Goal: Task Accomplishment & Management: Use online tool/utility

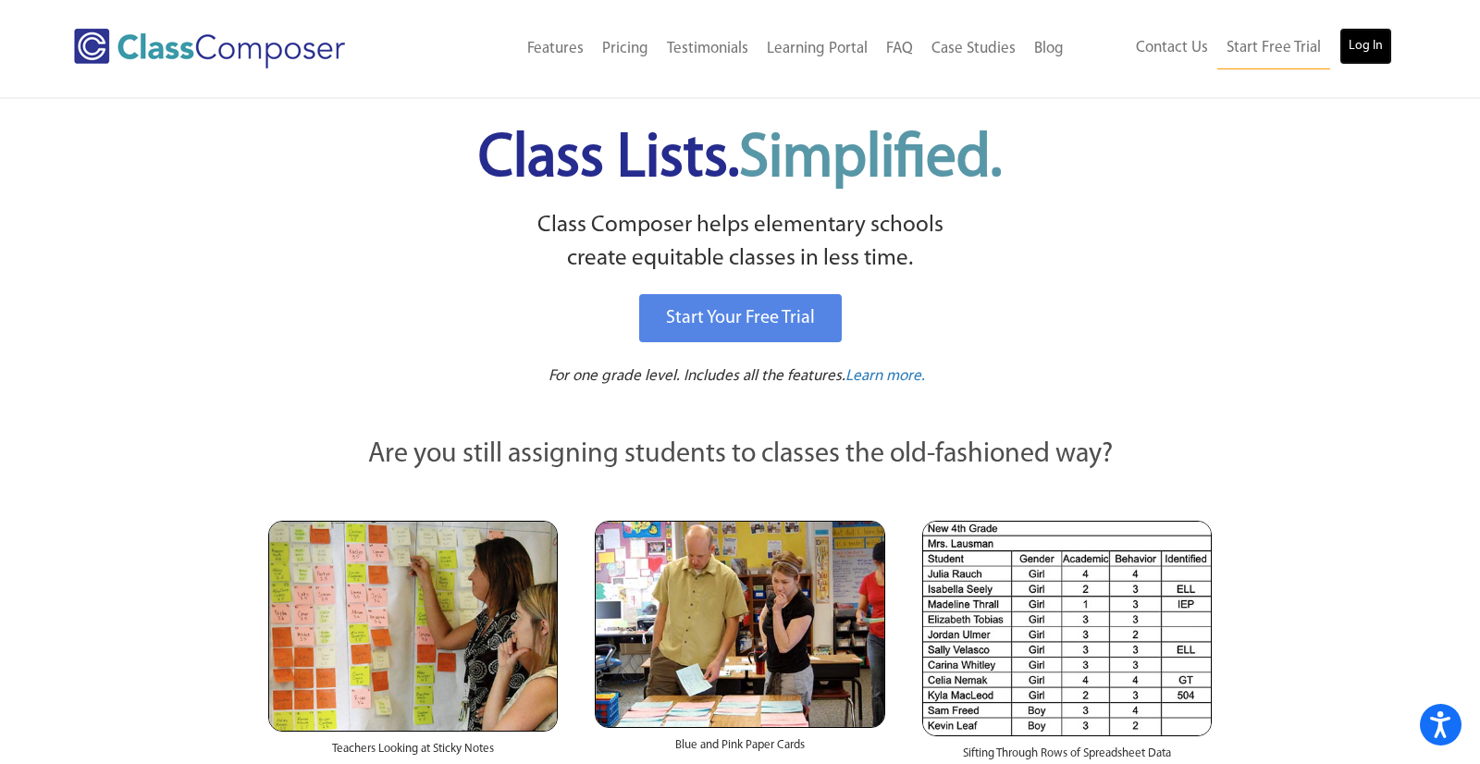
click at [1368, 59] on link "Log In" at bounding box center [1365, 46] width 53 height 37
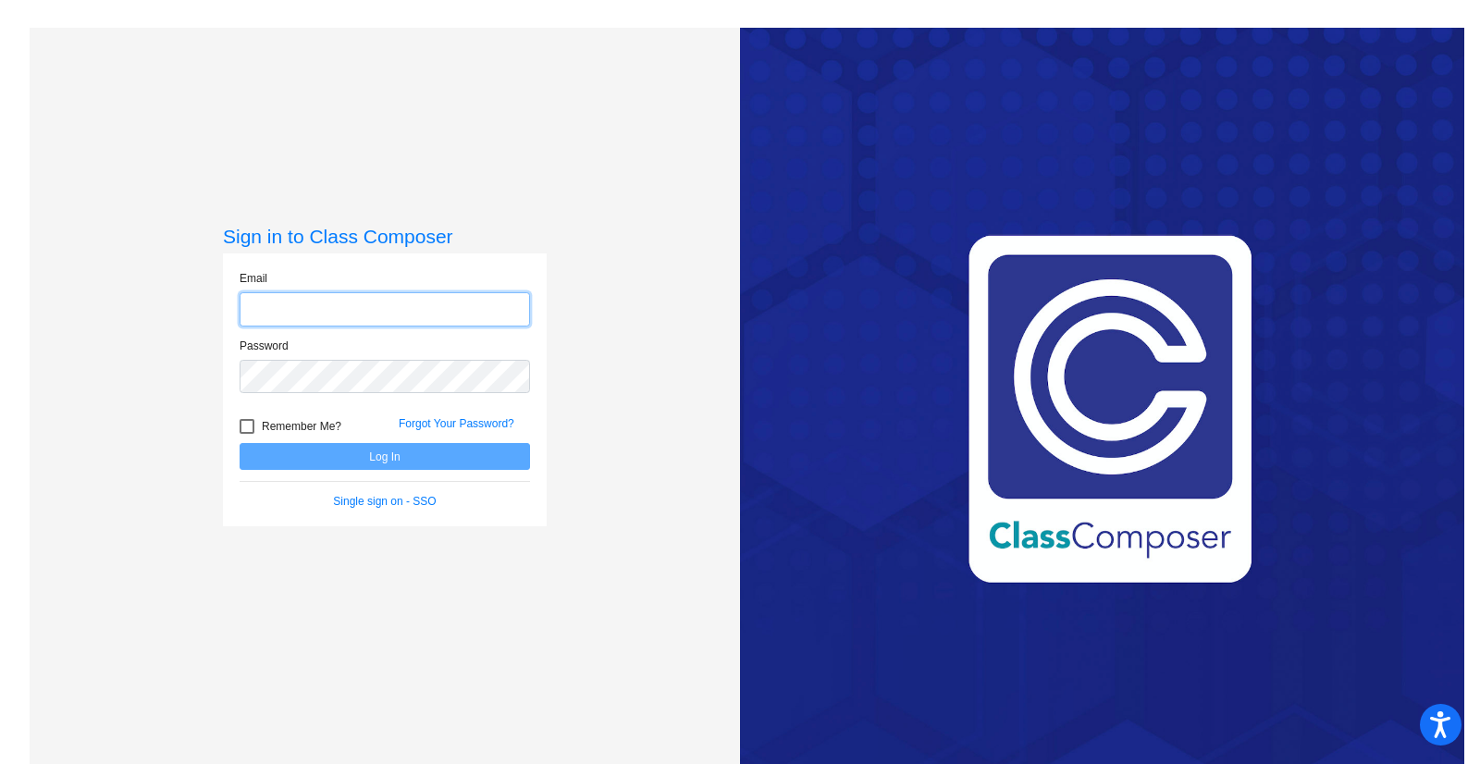
type input "[PERSON_NAME][EMAIL_ADDRESS][PERSON_NAME][DOMAIN_NAME]"
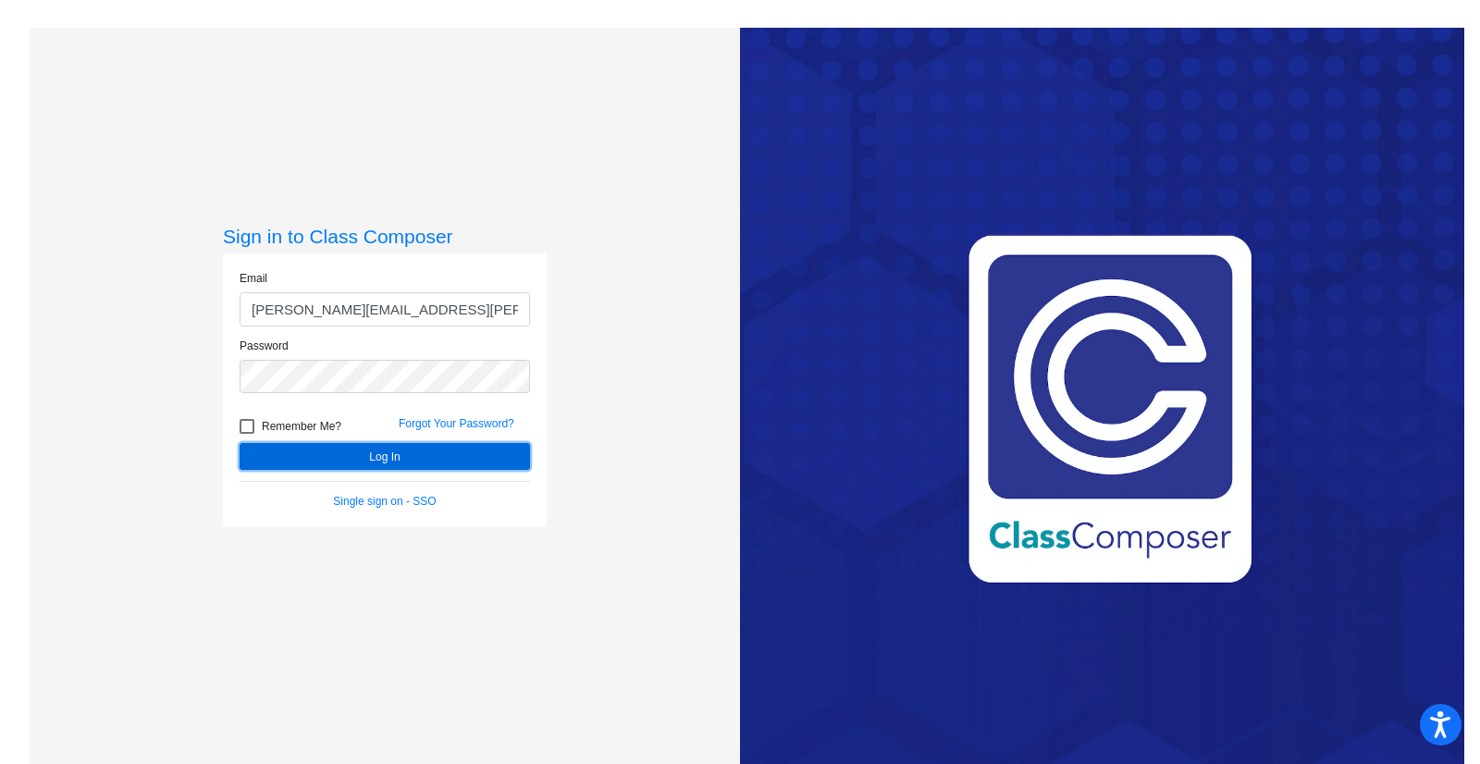
click at [376, 469] on button "Log In" at bounding box center [384, 456] width 290 height 27
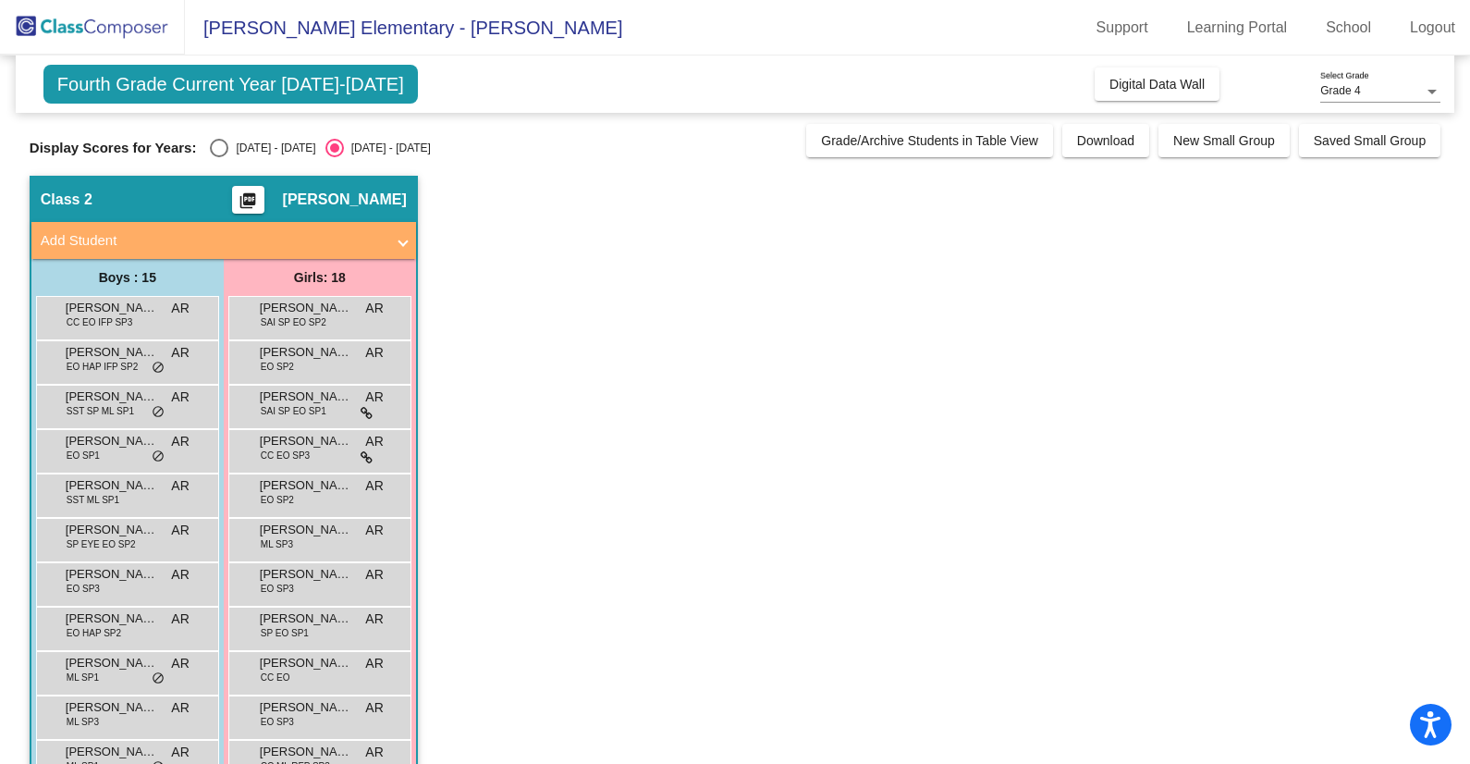
click at [257, 148] on div "[DATE] - [DATE]" at bounding box center [271, 148] width 87 height 17
click at [219, 157] on input "[DATE] - [DATE]" at bounding box center [218, 157] width 1 height 1
radio input "true"
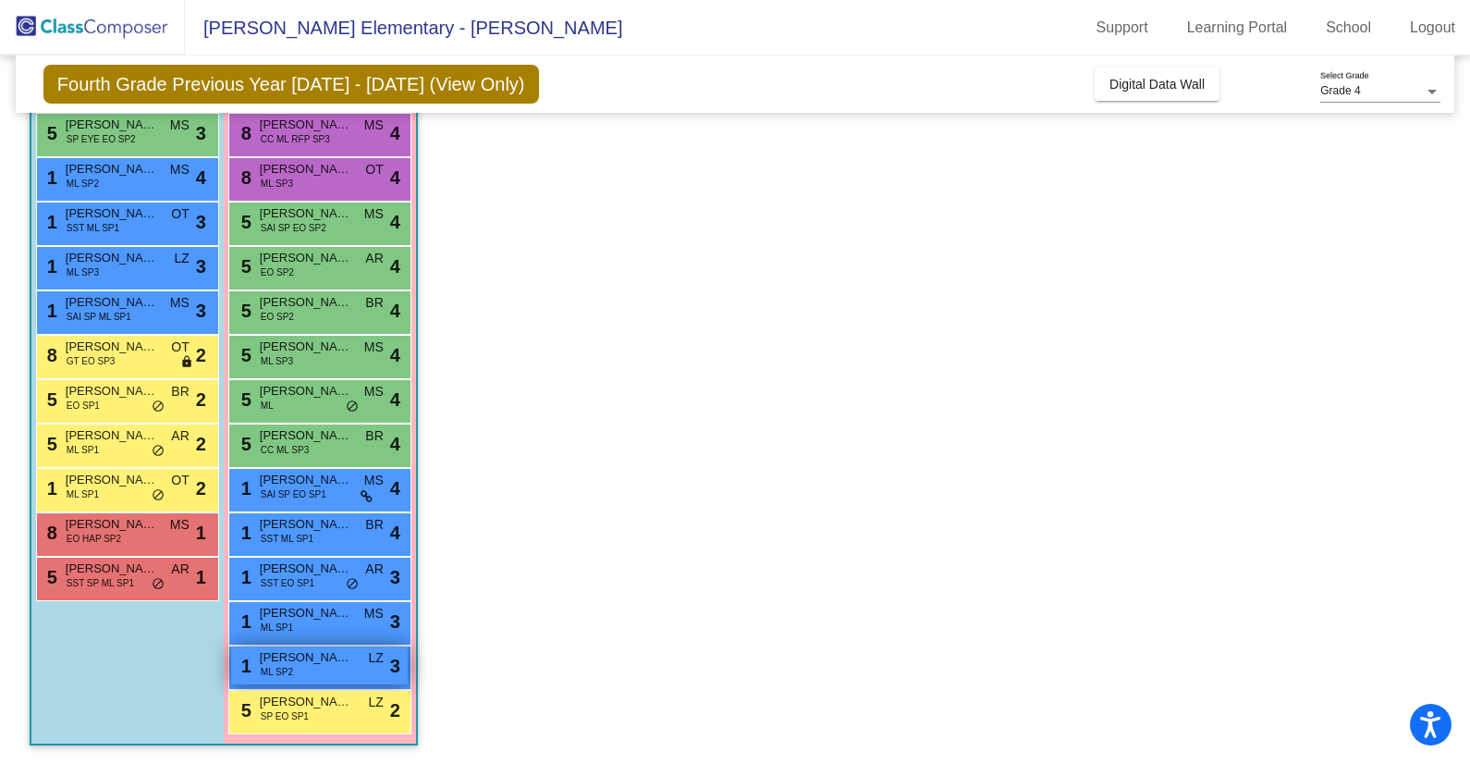
click at [330, 675] on div "1 [PERSON_NAME] ML SP2 LZ lock do_not_disturb_alt 3" at bounding box center [319, 665] width 177 height 38
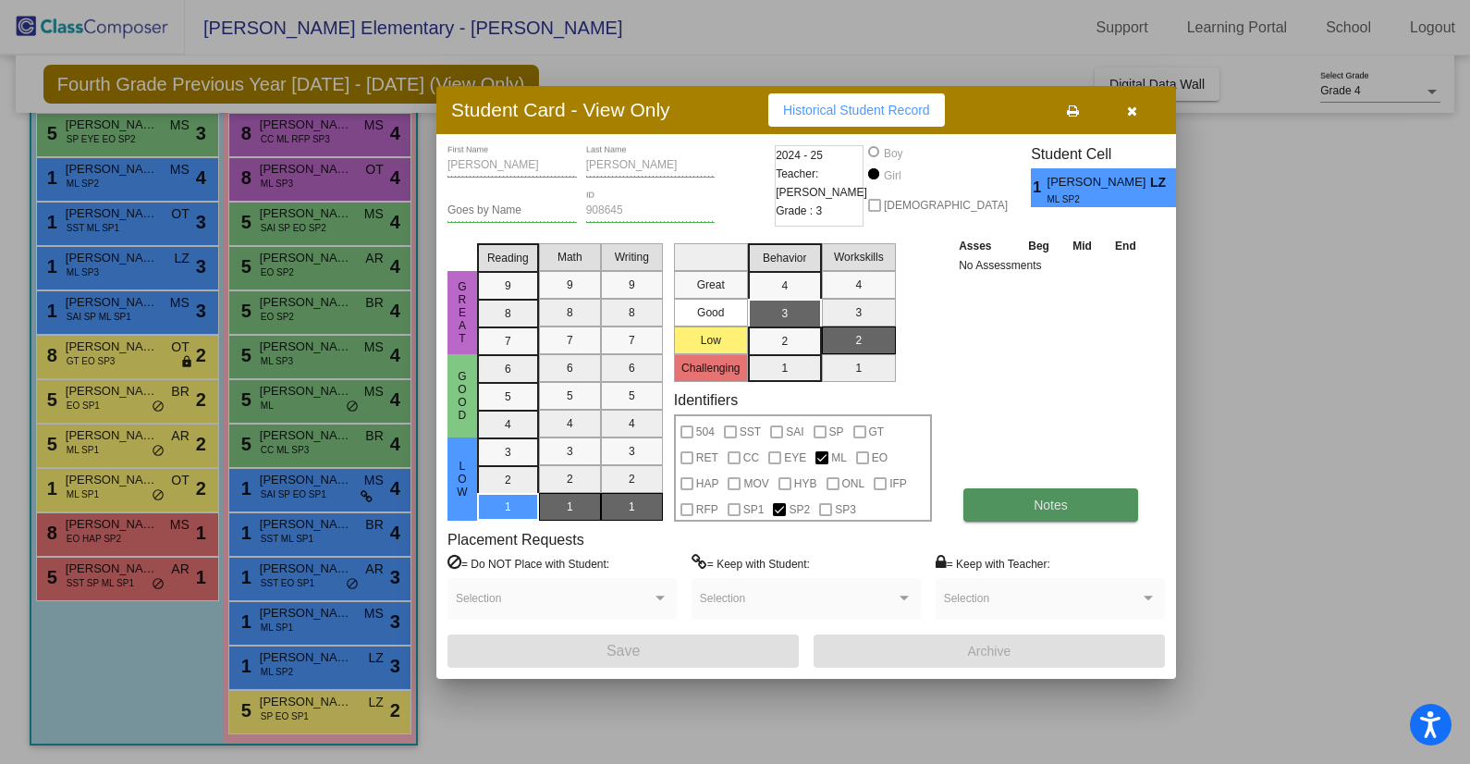
click at [1026, 509] on button "Notes" at bounding box center [1051, 504] width 175 height 33
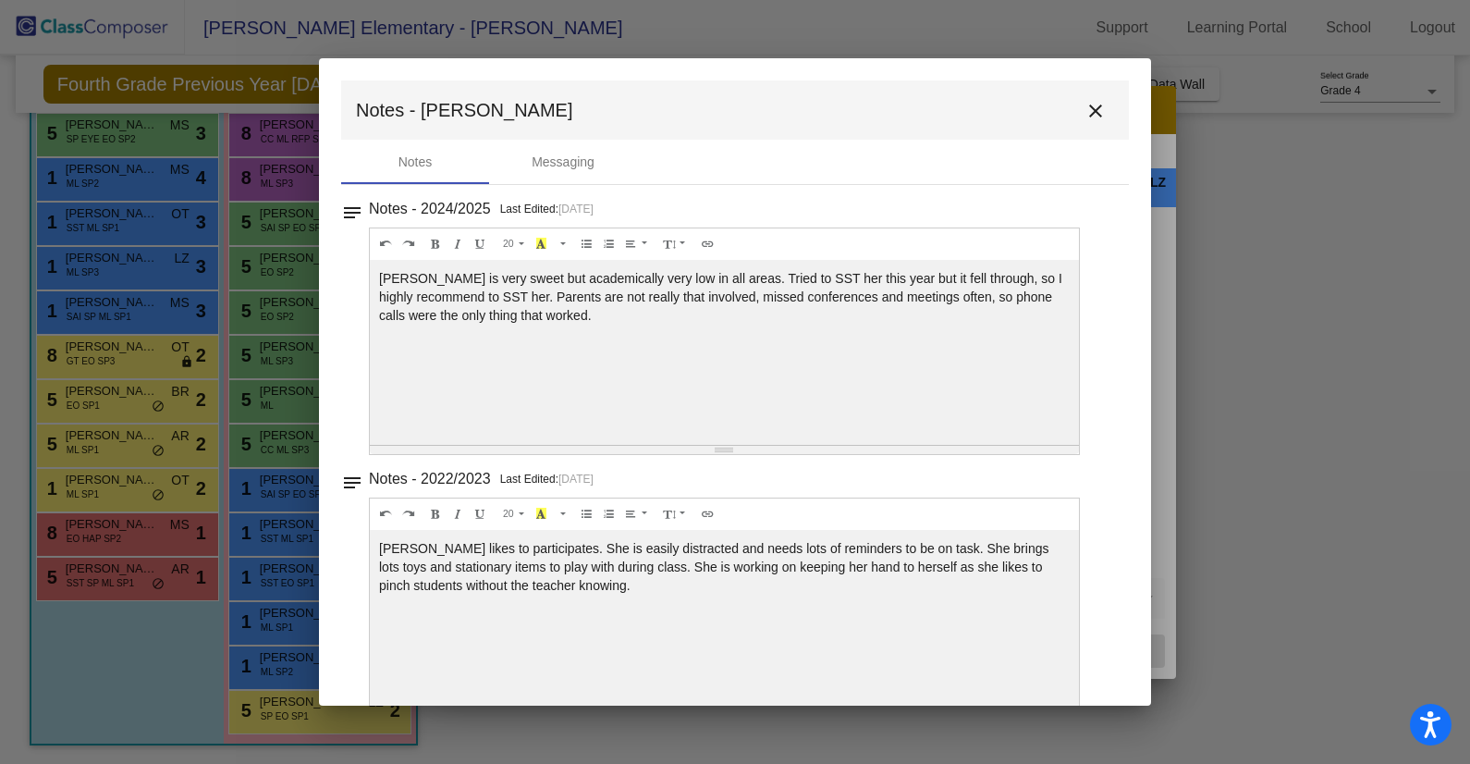
click at [1089, 111] on mat-icon "close" at bounding box center [1096, 111] width 22 height 22
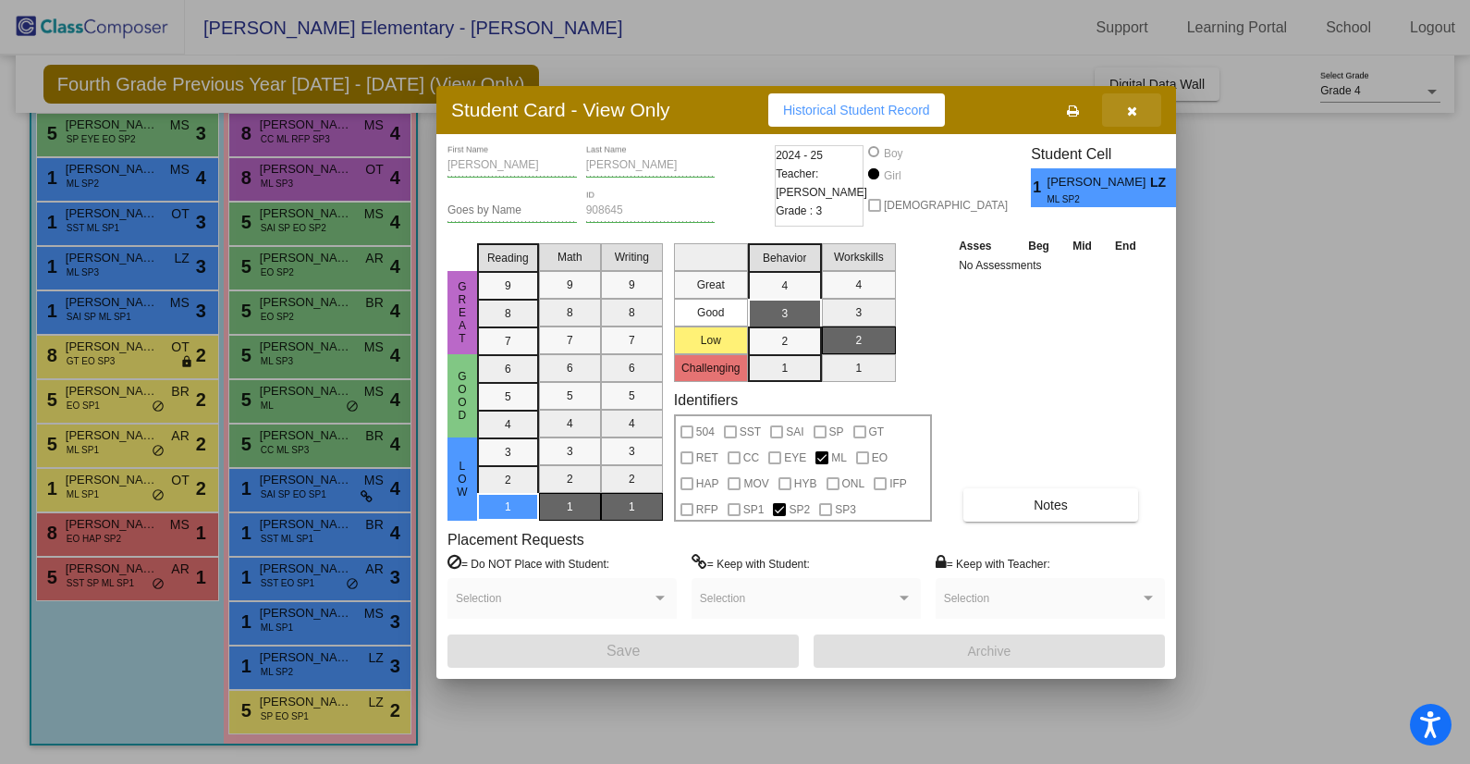
click at [1128, 117] on icon "button" at bounding box center [1132, 110] width 10 height 13
